Goal: Information Seeking & Learning: Learn about a topic

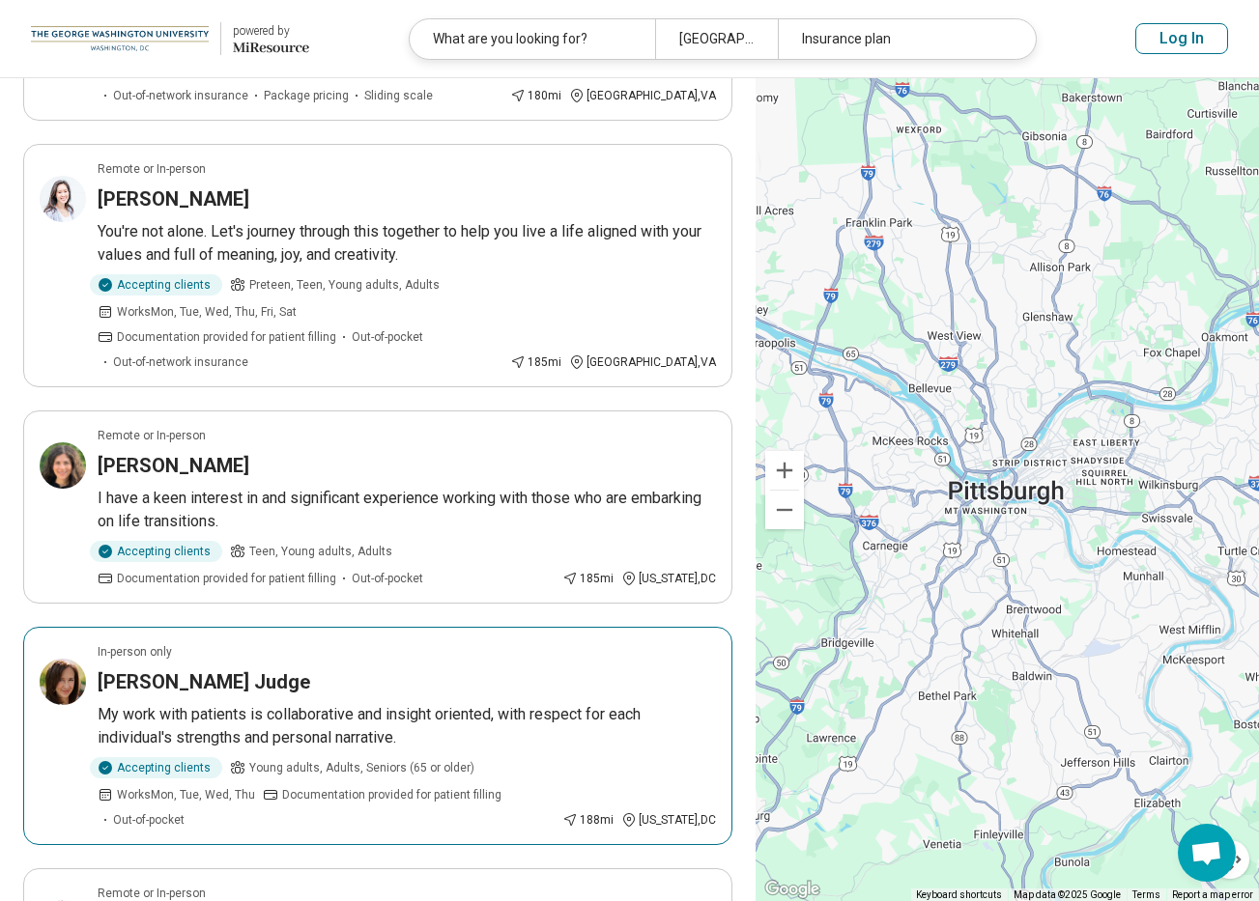
scroll to position [608, 0]
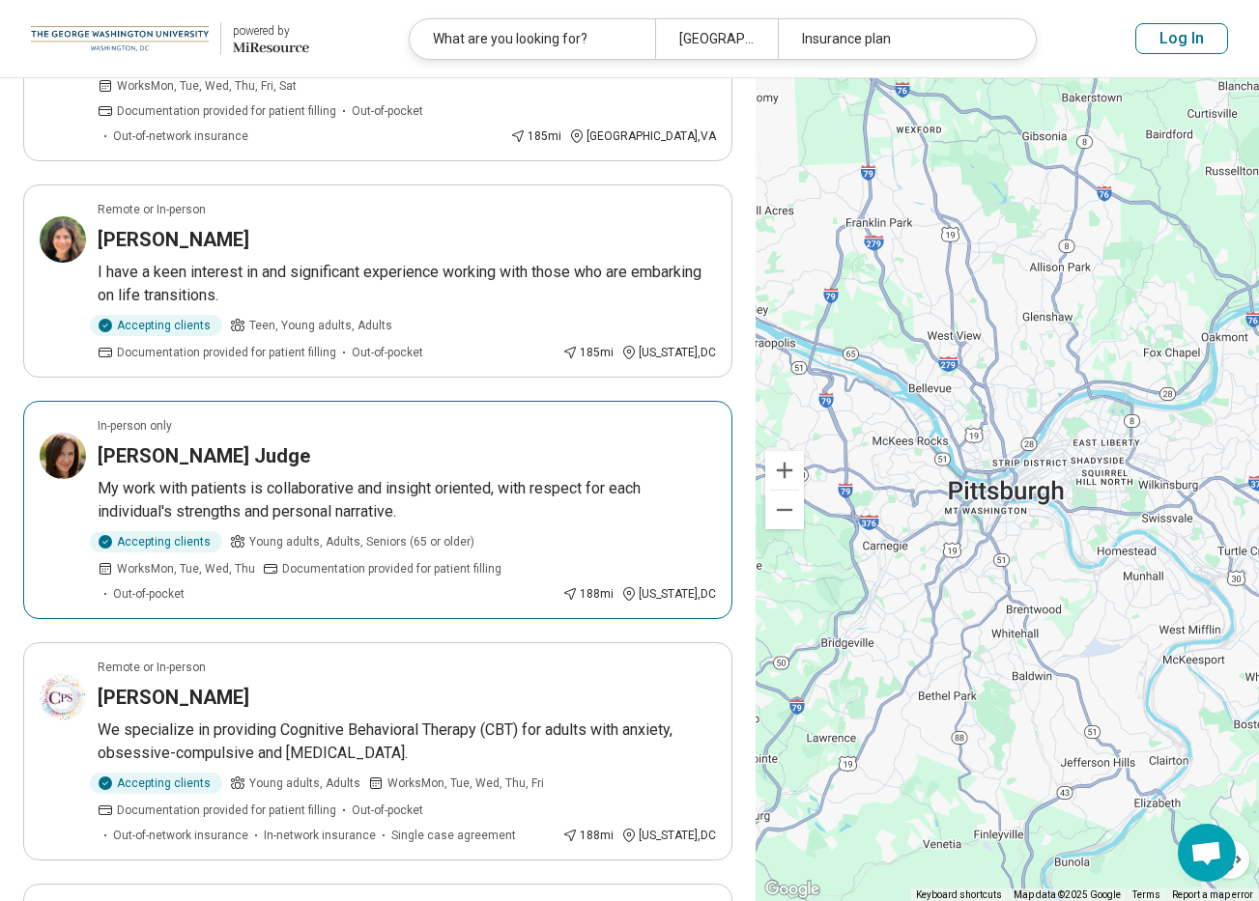
click at [437, 477] on p "My work with patients is collaborative and insight oriented, with respect for e…" at bounding box center [407, 500] width 618 height 46
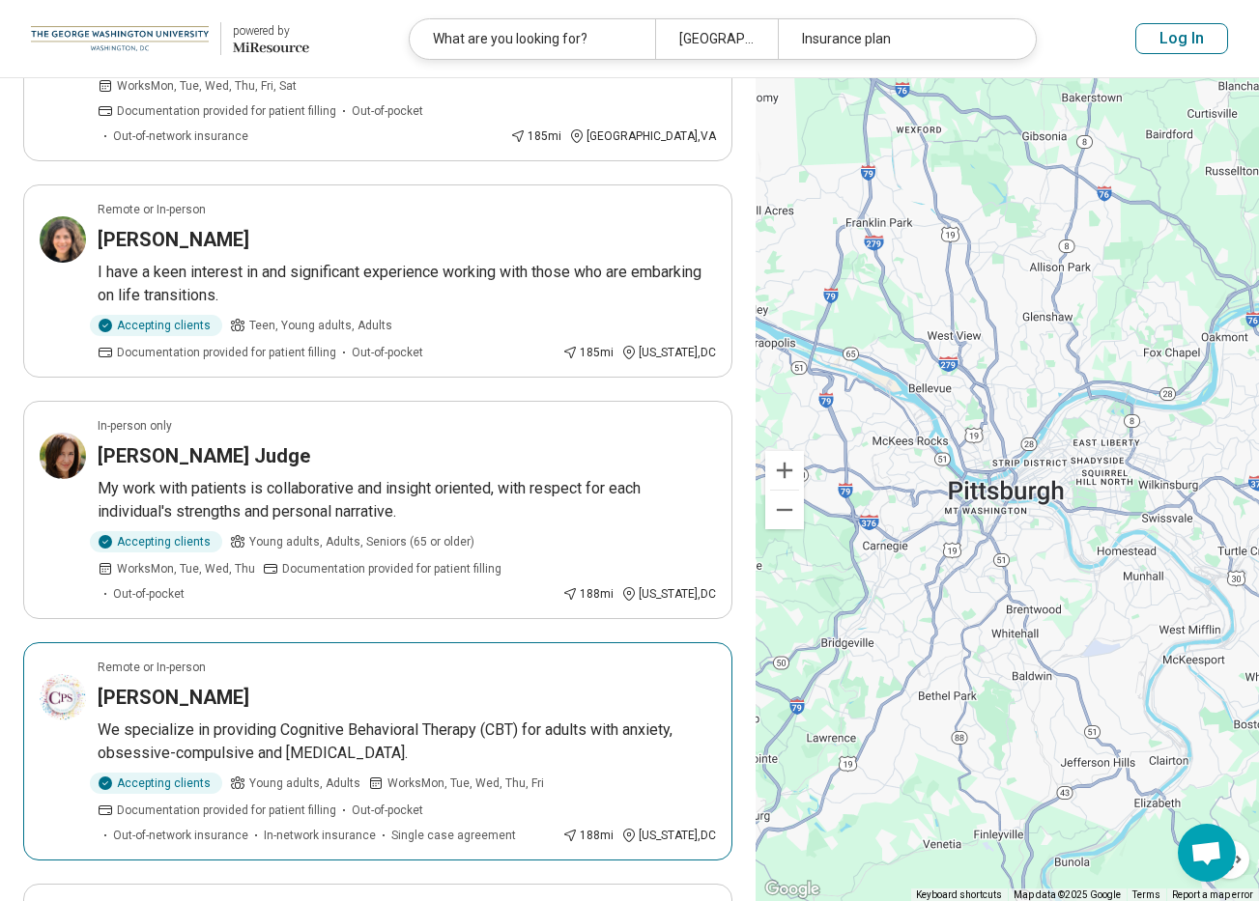
click at [249, 684] on h3 "Dr. Kirsten McNelis" at bounding box center [174, 697] width 152 height 27
click at [203, 226] on h3 "Laura Gottlieb" at bounding box center [174, 239] width 152 height 27
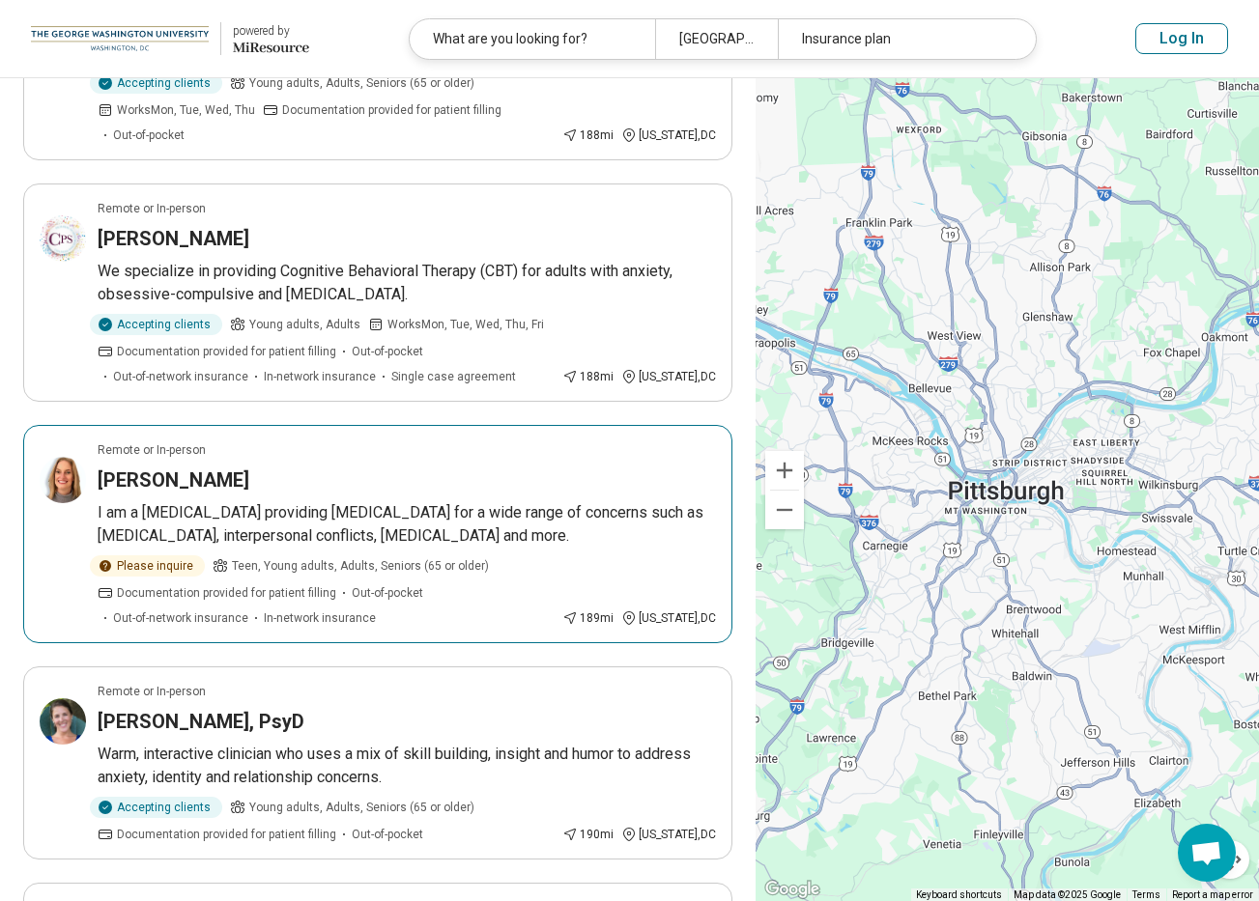
scroll to position [1175, 0]
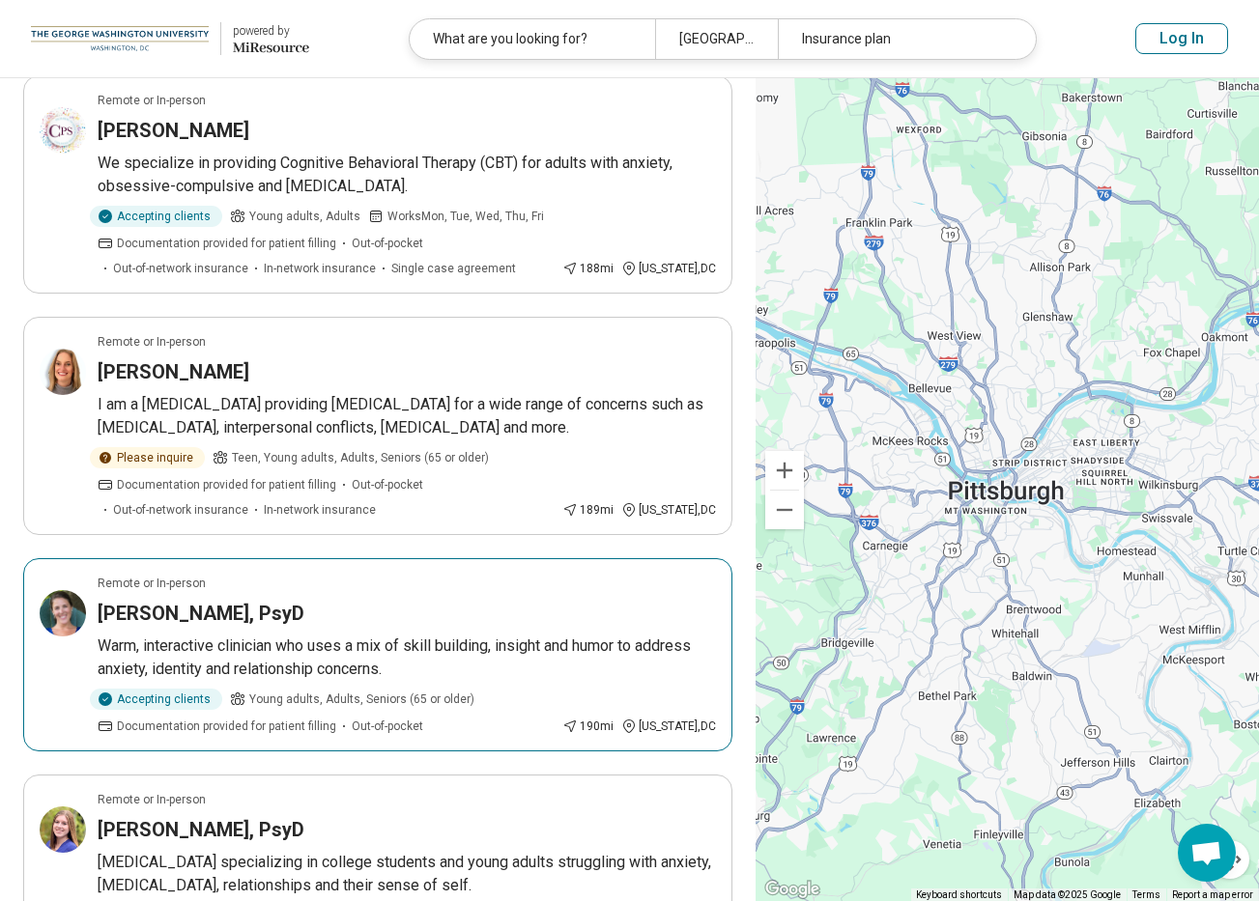
click at [360, 600] on div "Dawn Johnson, PsyD" at bounding box center [407, 613] width 618 height 27
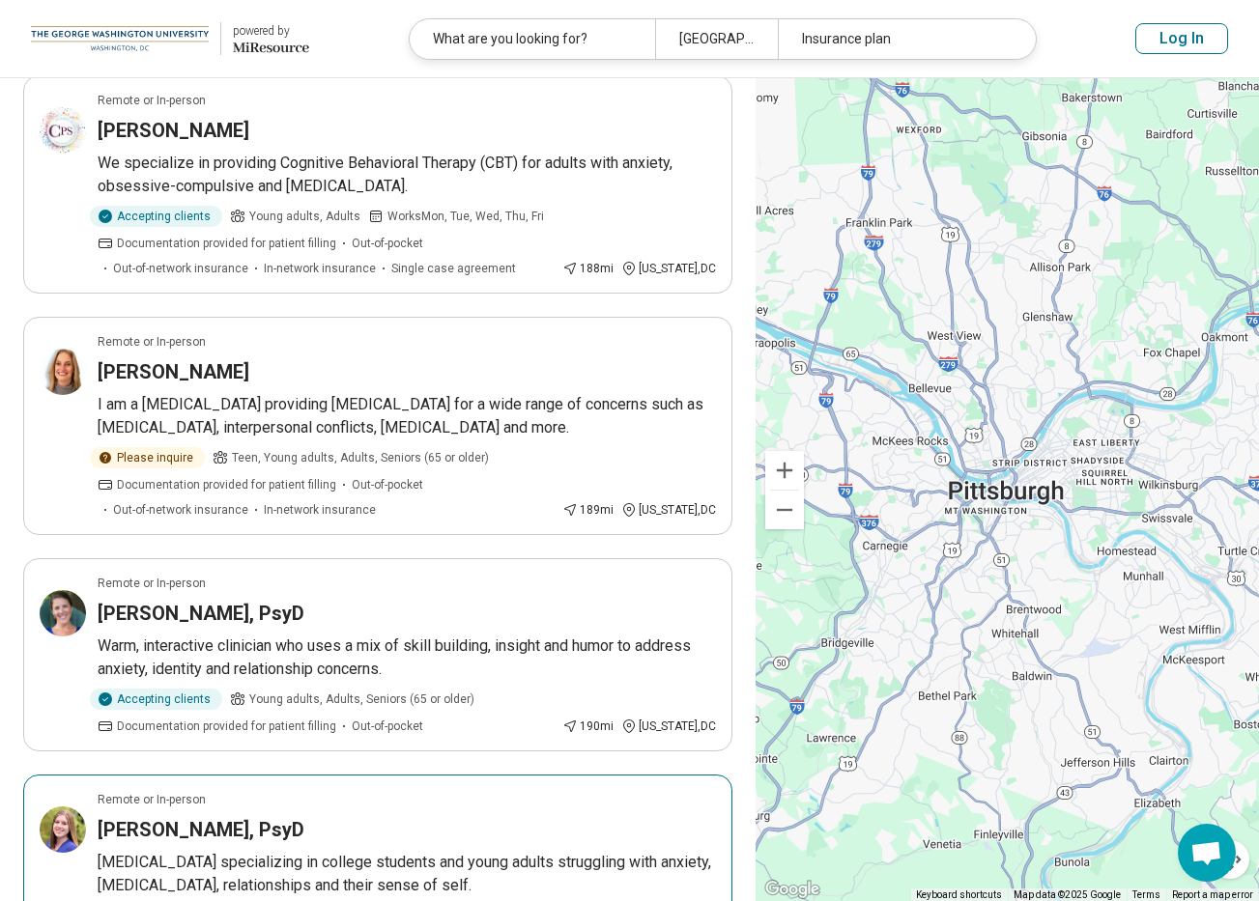
click at [262, 816] on h3 "Sydney Rosen, PsyD" at bounding box center [201, 829] width 207 height 27
